Goal: Information Seeking & Learning: Learn about a topic

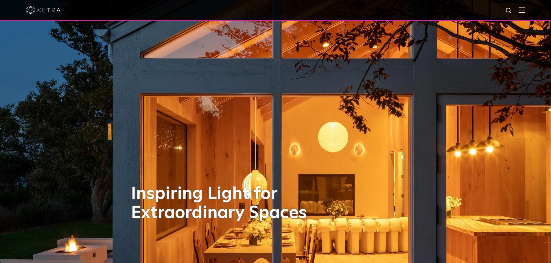
click at [58, 10] on img at bounding box center [43, 10] width 35 height 9
click at [525, 12] on img at bounding box center [521, 9] width 6 height 5
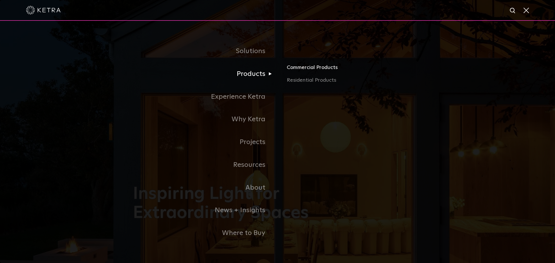
click at [303, 70] on link "Commercial Products" at bounding box center [354, 70] width 135 height 13
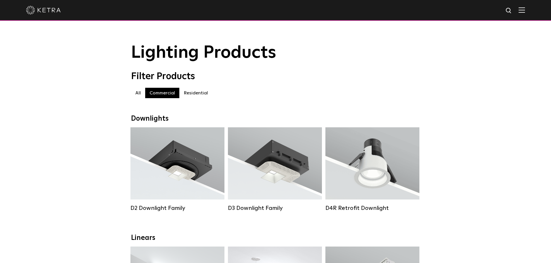
click at [523, 10] on img at bounding box center [521, 9] width 6 height 5
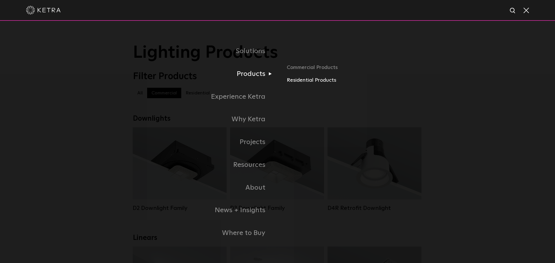
click at [304, 79] on link "Residential Products" at bounding box center [354, 80] width 135 height 8
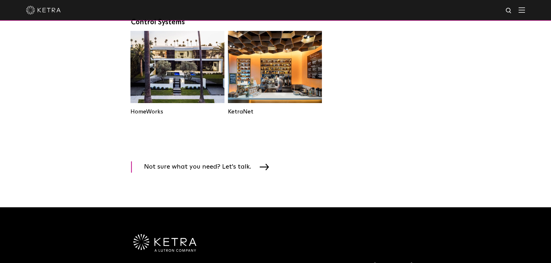
scroll to position [665, 0]
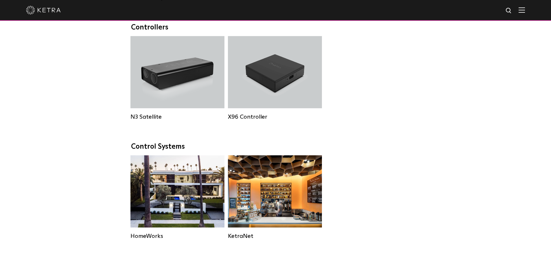
drag, startPoint x: 419, startPoint y: 0, endPoint x: 460, endPoint y: 130, distance: 136.7
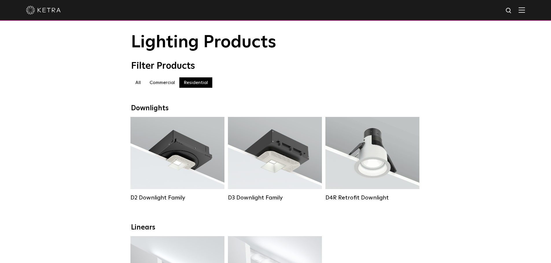
scroll to position [0, 0]
